Goal: Information Seeking & Learning: Learn about a topic

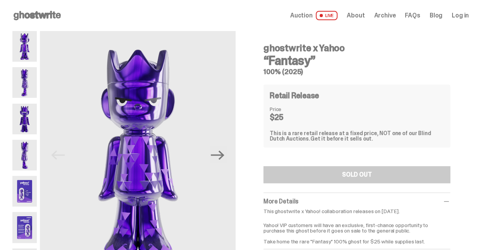
click at [25, 84] on img at bounding box center [24, 82] width 24 height 31
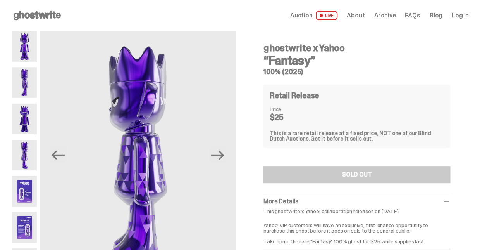
click at [24, 120] on img at bounding box center [24, 118] width 24 height 31
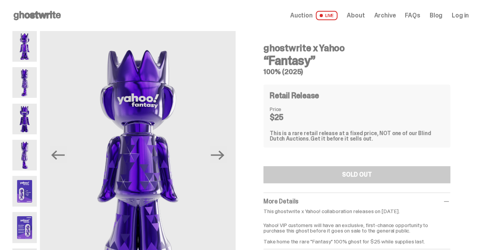
click at [23, 153] on img at bounding box center [24, 155] width 24 height 31
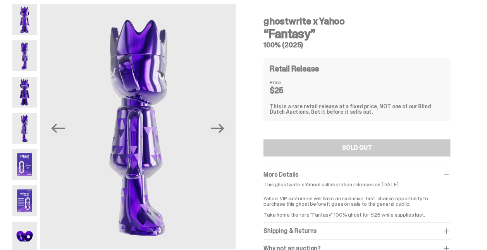
scroll to position [39, 0]
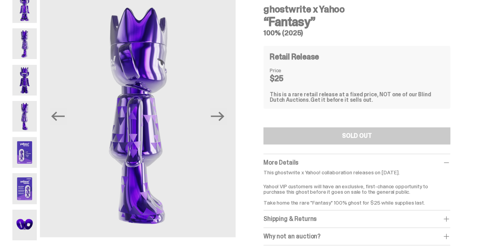
click at [23, 156] on img at bounding box center [24, 152] width 24 height 31
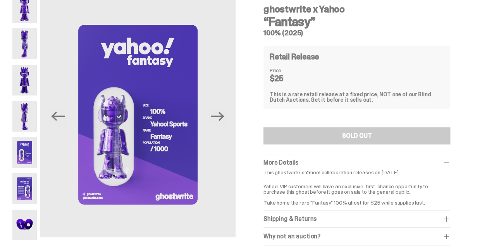
click at [23, 187] on img at bounding box center [24, 188] width 24 height 31
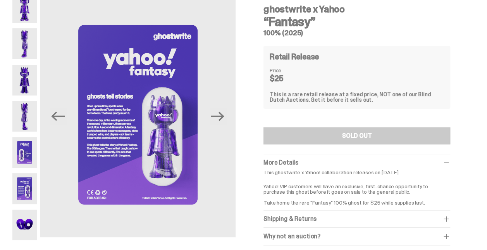
click at [27, 229] on img at bounding box center [24, 224] width 24 height 31
